Goal: Transaction & Acquisition: Purchase product/service

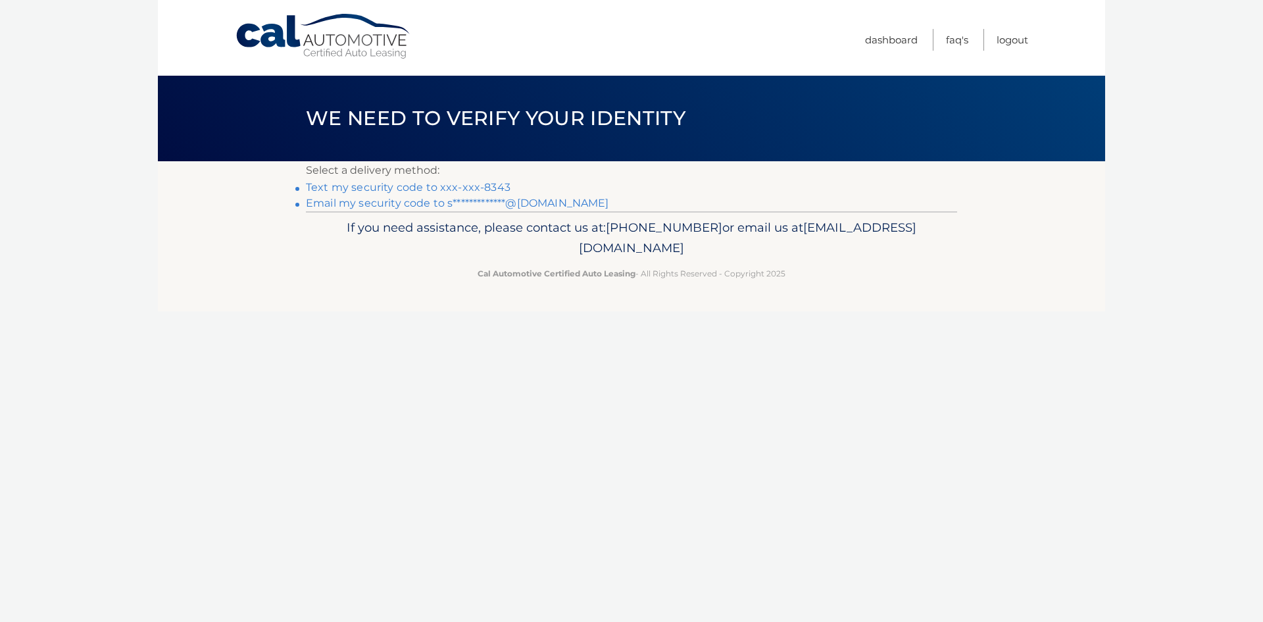
click at [450, 186] on link "Text my security code to xxx-xxx-8343" at bounding box center [408, 187] width 205 height 12
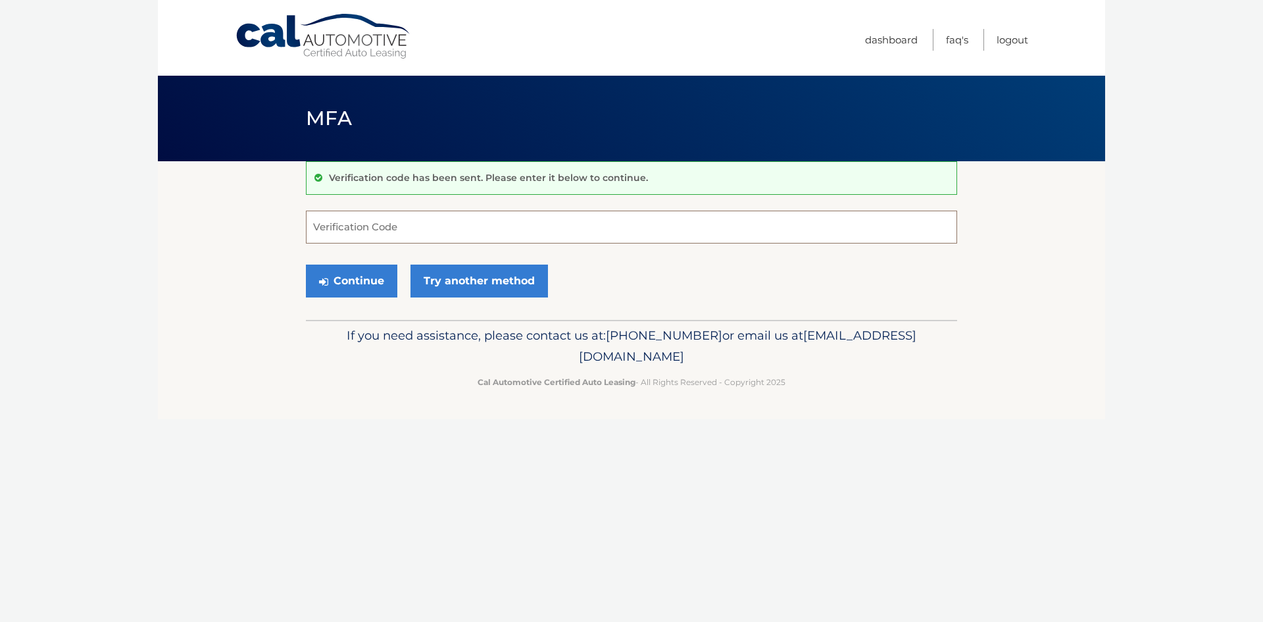
click at [549, 220] on input "Verification Code" at bounding box center [631, 227] width 651 height 33
type input "438339"
click at [357, 287] on button "Continue" at bounding box center [351, 280] width 91 height 33
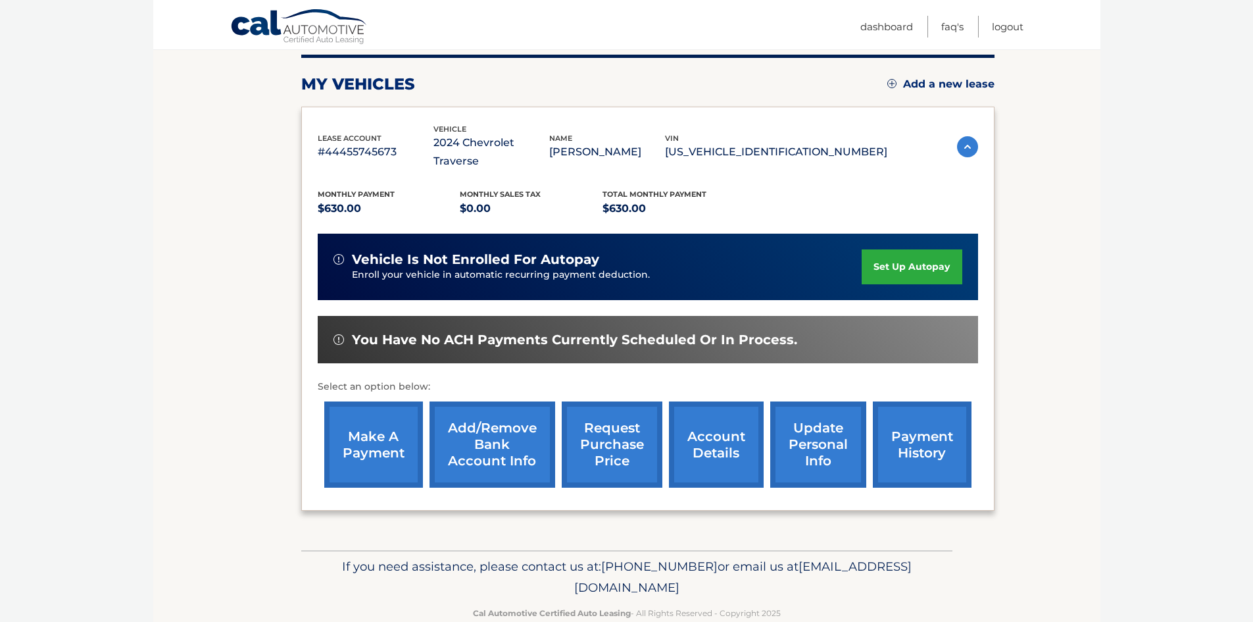
scroll to position [176, 0]
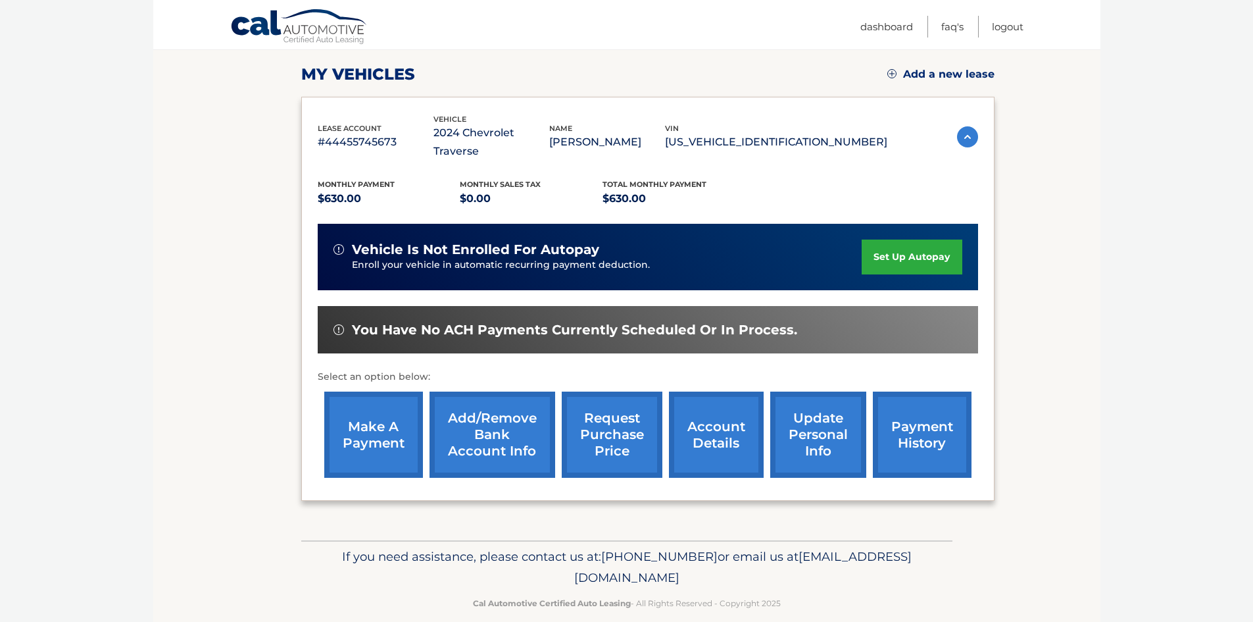
click at [364, 415] on link "make a payment" at bounding box center [373, 434] width 99 height 86
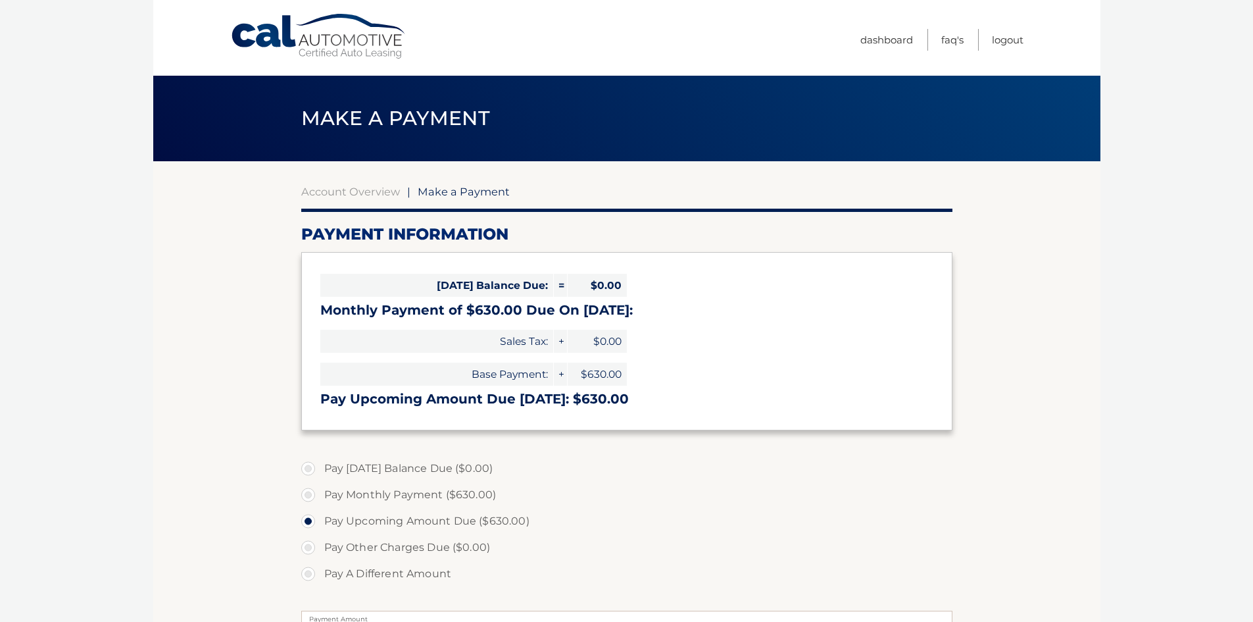
select select "NWQzMGFhZWEtNzkzZC00ODgzLThlYzItZTBmYzExYmI4YTE5"
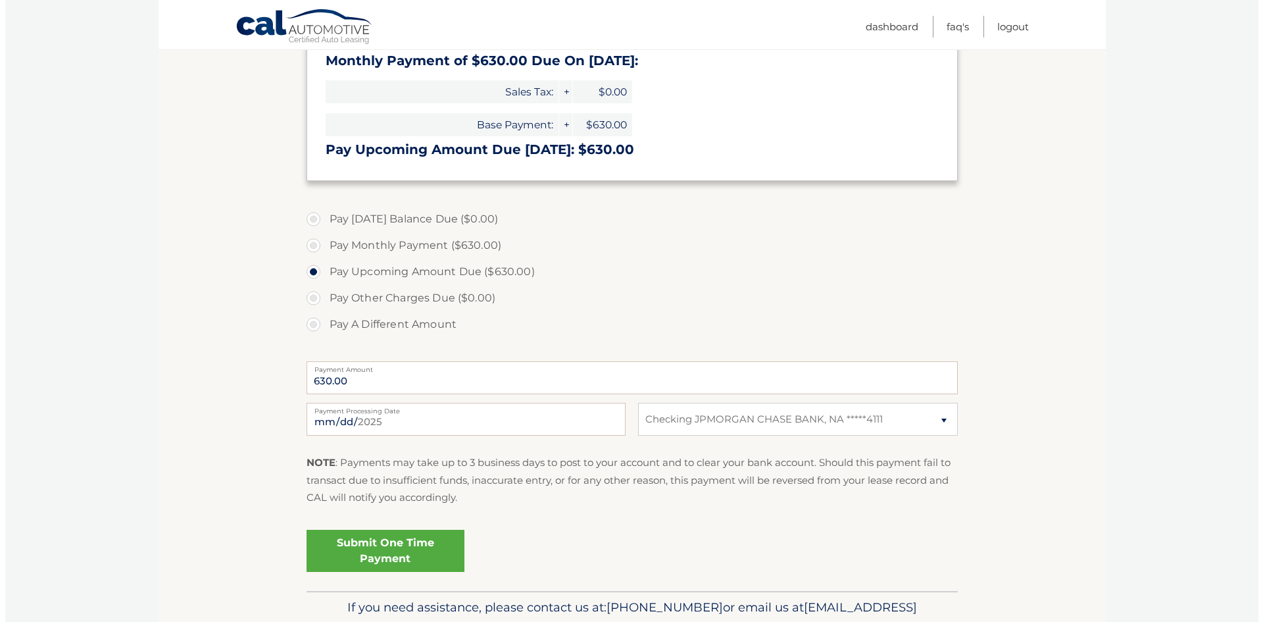
scroll to position [263, 0]
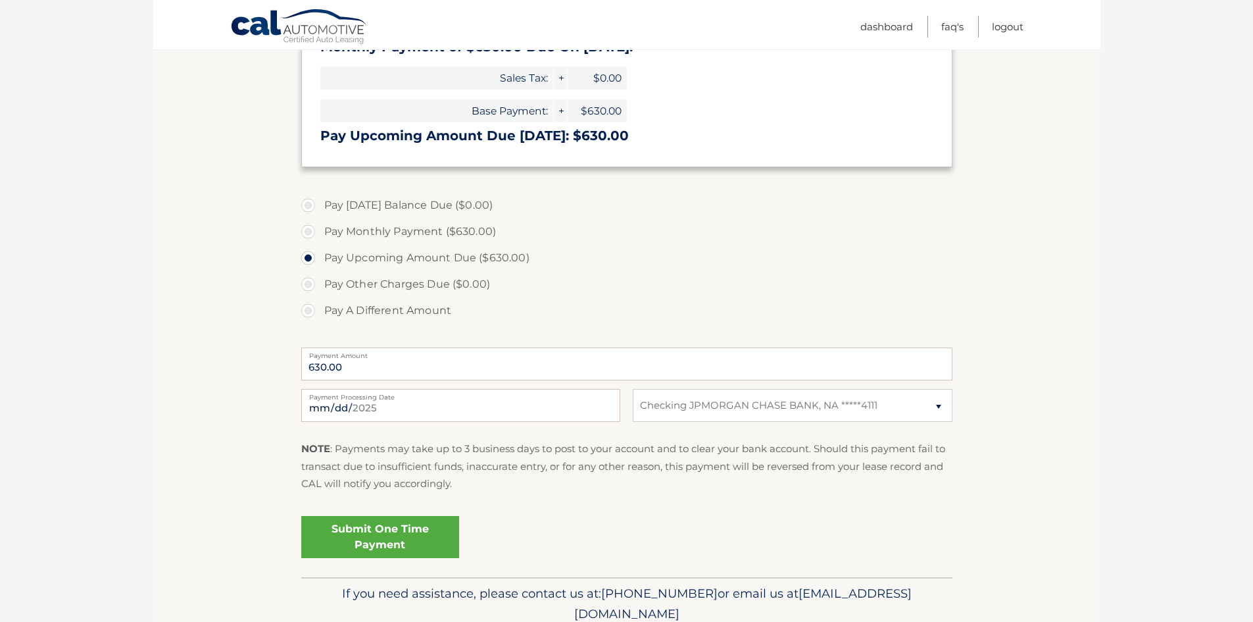
click at [373, 542] on link "Submit One Time Payment" at bounding box center [380, 537] width 158 height 42
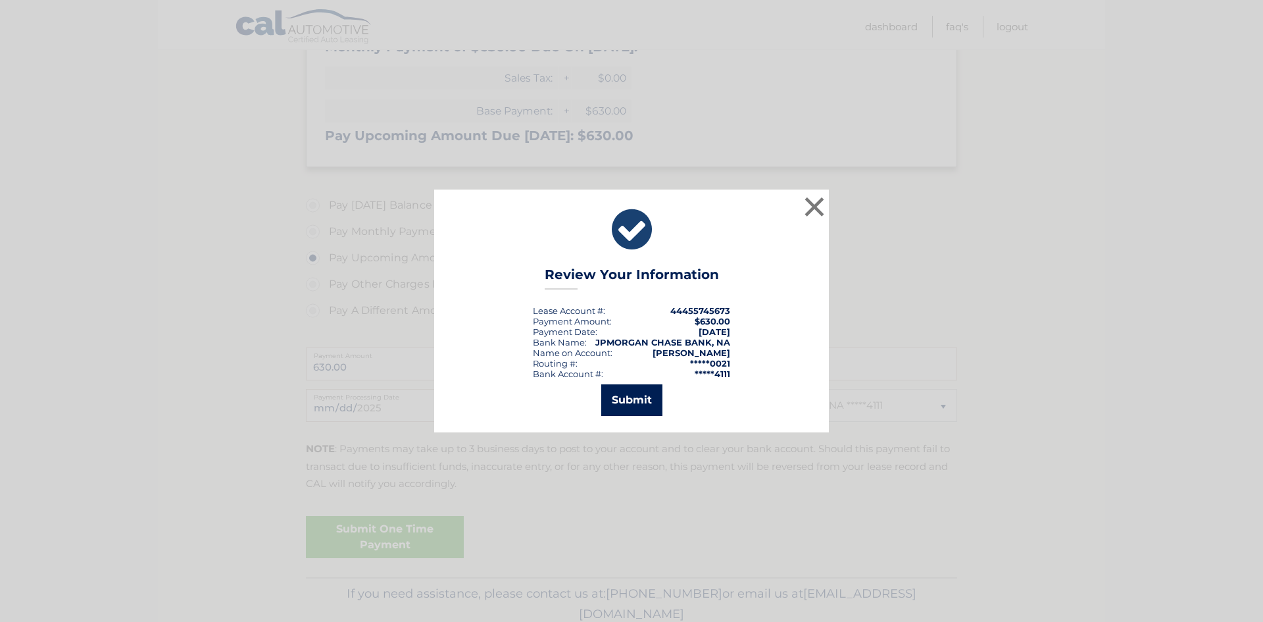
click at [620, 401] on button "Submit" at bounding box center [631, 400] width 61 height 32
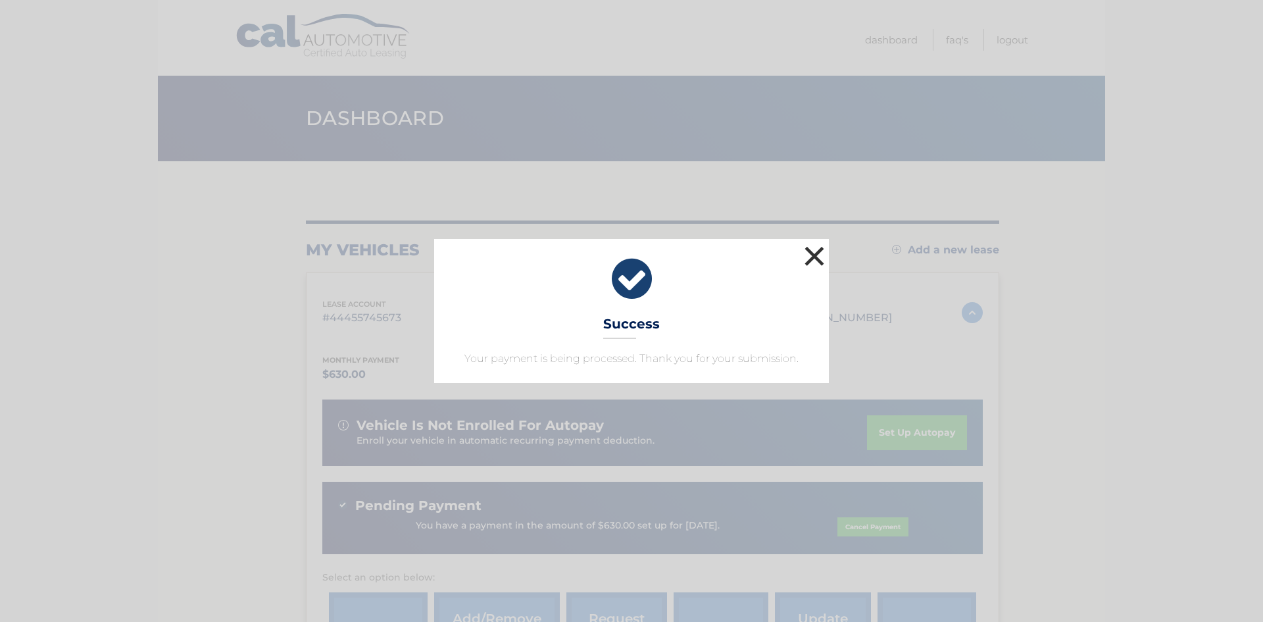
click at [807, 253] on button "×" at bounding box center [814, 256] width 26 height 26
